Goal: Task Accomplishment & Management: Manage account settings

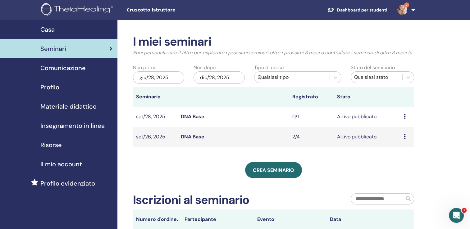
click at [403, 143] on td "Anteprima Modificare Partecipanti Annulla" at bounding box center [406, 137] width 13 height 20
click at [403, 139] on icon at bounding box center [404, 136] width 2 height 5
click at [397, 168] on link "Partecipanti" at bounding box center [401, 168] width 28 height 7
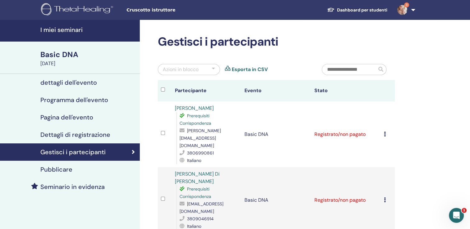
click at [382, 128] on td "Annulla registrazione Non autocertificare Contrassegna come pagato Contrassegna…" at bounding box center [388, 134] width 14 height 66
click at [384, 132] on icon at bounding box center [385, 134] width 2 height 5
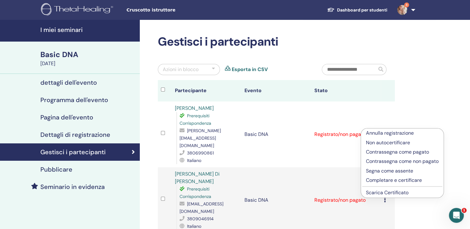
click at [389, 180] on p "Completare e certificare" at bounding box center [402, 180] width 73 height 7
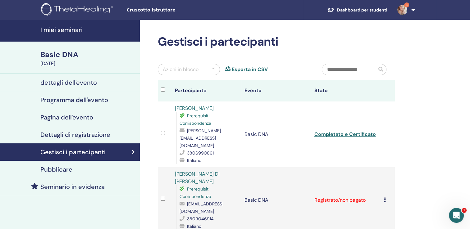
click at [383, 183] on td "Annulla registrazione Non autocertificare Contrassegna come pagato Contrassegna…" at bounding box center [388, 200] width 14 height 66
click at [384, 197] on icon at bounding box center [385, 199] width 2 height 5
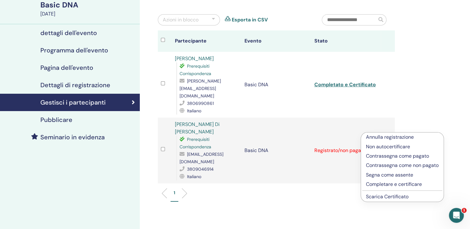
scroll to position [61, 0]
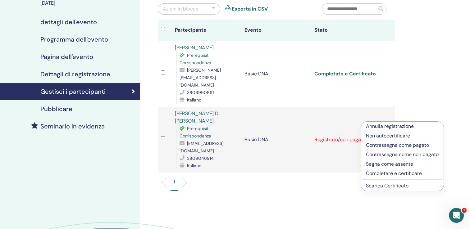
click at [398, 173] on p "Completare e certificare" at bounding box center [402, 173] width 73 height 7
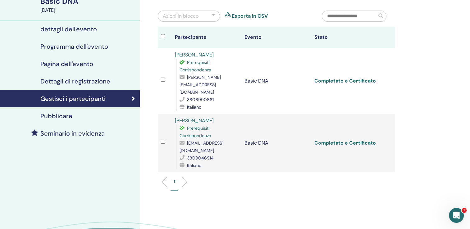
scroll to position [52, 0]
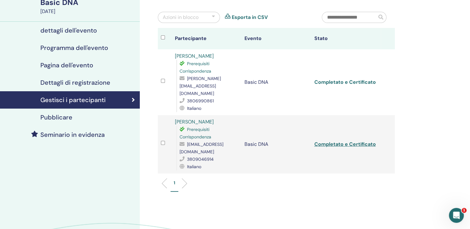
click at [336, 79] on link "Completato e Certificato" at bounding box center [344, 82] width 61 height 7
click at [364, 141] on link "Completato e Certificato" at bounding box center [344, 144] width 61 height 7
click at [341, 141] on link "Completato e Certificato" at bounding box center [344, 144] width 61 height 7
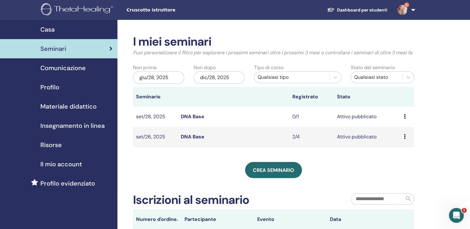
click at [405, 119] on icon at bounding box center [404, 116] width 2 height 5
click at [297, 124] on td "0/1" at bounding box center [311, 117] width 45 height 20
click at [406, 120] on div "Anteprima Modificare Partecipanti Annulla" at bounding box center [406, 116] width 7 height 7
click at [398, 131] on link "Anteprima" at bounding box center [402, 129] width 24 height 7
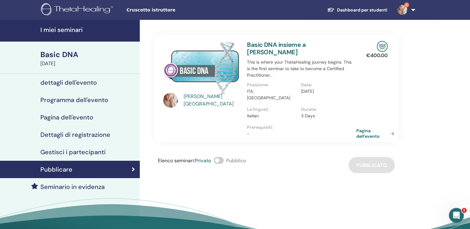
click at [363, 129] on link "Pagina dell'evento" at bounding box center [376, 133] width 40 height 11
